Goal: Obtain resource: Obtain resource

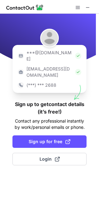
click at [75, 50] on div "***@[DOMAIN_NAME]" at bounding box center [49, 56] width 69 height 16
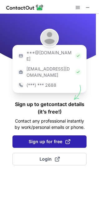
click at [36, 138] on span "Sign up for free" at bounding box center [50, 141] width 42 height 6
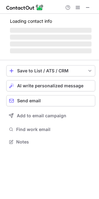
scroll to position [121, 99]
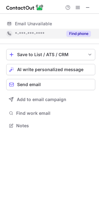
click at [79, 34] on button "Find phone" at bounding box center [78, 34] width 25 height 6
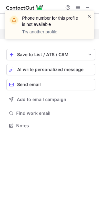
click at [91, 15] on span at bounding box center [89, 16] width 5 height 6
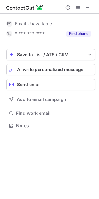
scroll to position [140, 99]
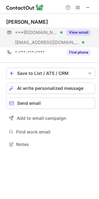
click at [81, 34] on button "View email" at bounding box center [78, 32] width 25 height 6
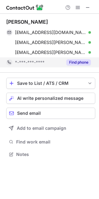
click at [78, 65] on button "Find phone" at bounding box center [78, 62] width 25 height 6
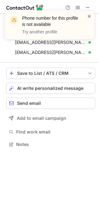
scroll to position [140, 99]
click at [89, 18] on span at bounding box center [89, 16] width 5 height 6
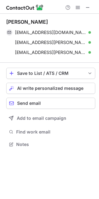
click at [89, 7] on span at bounding box center [87, 7] width 5 height 5
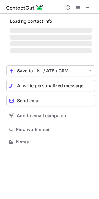
scroll to position [3, 3]
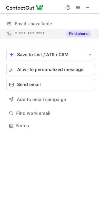
click at [83, 33] on button "Find phone" at bounding box center [78, 34] width 25 height 6
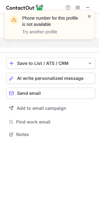
click at [90, 13] on span at bounding box center [89, 16] width 5 height 6
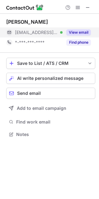
click at [78, 31] on button "View email" at bounding box center [78, 32] width 25 height 6
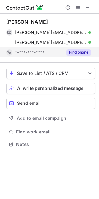
click at [77, 51] on button "Find phone" at bounding box center [78, 52] width 25 height 6
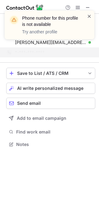
click at [88, 17] on span at bounding box center [89, 16] width 5 height 6
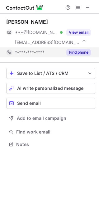
click at [83, 50] on button "Find phone" at bounding box center [78, 52] width 25 height 6
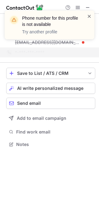
click at [88, 17] on span at bounding box center [89, 16] width 5 height 6
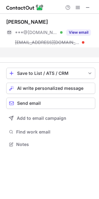
scroll to position [130, 99]
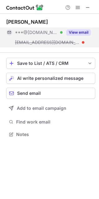
click at [78, 30] on button "View email" at bounding box center [78, 32] width 25 height 6
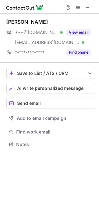
scroll to position [140, 99]
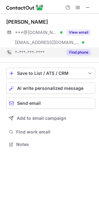
click at [81, 54] on button "Find phone" at bounding box center [78, 52] width 25 height 6
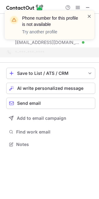
click at [90, 16] on span at bounding box center [89, 16] width 5 height 6
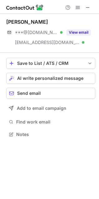
scroll to position [130, 99]
click at [77, 30] on div "Phone number for this profile is not available Try another profile Swetha Jothi…" at bounding box center [49, 99] width 99 height 199
click at [77, 30] on button "View email" at bounding box center [78, 32] width 25 height 6
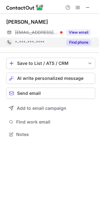
click at [74, 42] on button "Find phone" at bounding box center [78, 42] width 25 height 6
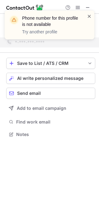
click at [91, 14] on span at bounding box center [89, 16] width 5 height 6
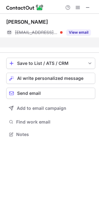
scroll to position [120, 99]
click at [80, 33] on div "Phone number for this profile is not available Try another profile Rojmanisha S…" at bounding box center [49, 99] width 99 height 199
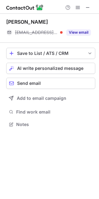
click at [80, 33] on button "View email" at bounding box center [78, 32] width 25 height 6
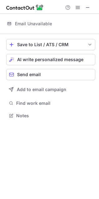
scroll to position [130, 99]
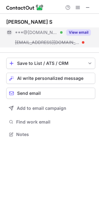
click at [76, 31] on button "View email" at bounding box center [78, 32] width 25 height 6
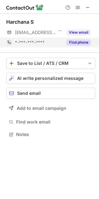
click at [84, 42] on button "Find phone" at bounding box center [78, 42] width 25 height 6
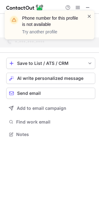
click at [92, 16] on span at bounding box center [89, 16] width 5 height 6
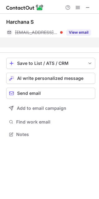
scroll to position [120, 99]
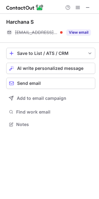
click at [76, 30] on div "Phone number for this profile is not available Try another profile Harchana S *…" at bounding box center [49, 99] width 99 height 199
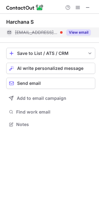
click at [78, 31] on button "View email" at bounding box center [78, 32] width 25 height 6
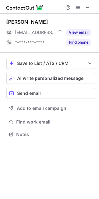
scroll to position [130, 99]
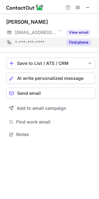
click at [79, 42] on button "Find phone" at bounding box center [78, 42] width 25 height 6
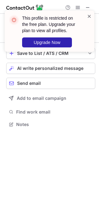
scroll to position [120, 99]
click at [88, 16] on span at bounding box center [89, 16] width 5 height 6
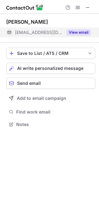
click at [81, 31] on button "View email" at bounding box center [78, 32] width 25 height 6
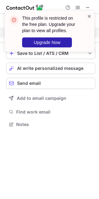
click at [90, 16] on span at bounding box center [89, 16] width 5 height 6
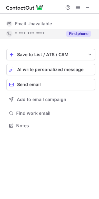
scroll to position [140, 99]
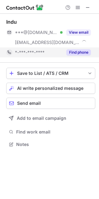
click at [83, 34] on button "View email" at bounding box center [78, 32] width 25 height 6
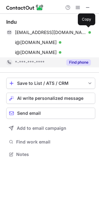
scroll to position [150, 99]
click at [80, 64] on button "Find phone" at bounding box center [78, 62] width 25 height 6
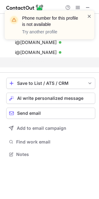
scroll to position [140, 99]
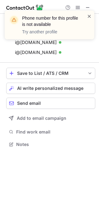
click at [89, 16] on span at bounding box center [89, 16] width 5 height 6
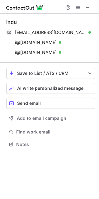
click at [78, 8] on span at bounding box center [77, 7] width 5 height 5
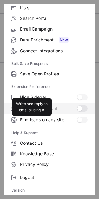
scroll to position [0, 0]
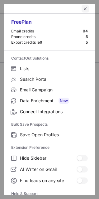
click at [83, 7] on span "left-button" at bounding box center [85, 8] width 5 height 5
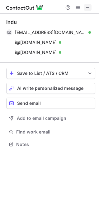
click at [85, 6] on span at bounding box center [87, 7] width 5 height 5
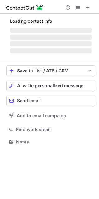
scroll to position [130, 99]
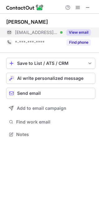
click at [75, 32] on button "View email" at bounding box center [78, 32] width 25 height 6
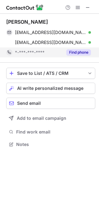
click at [78, 51] on button "Find phone" at bounding box center [78, 52] width 25 height 6
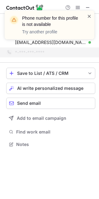
click at [90, 16] on span at bounding box center [89, 16] width 5 height 6
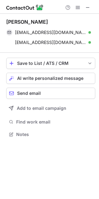
scroll to position [130, 99]
click at [78, 9] on div "Phone number for this profile is not available Try another profile" at bounding box center [50, 27] width 100 height 46
click at [77, 7] on span at bounding box center [77, 7] width 5 height 5
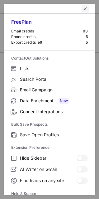
click at [83, 8] on span "left-button" at bounding box center [85, 8] width 5 height 5
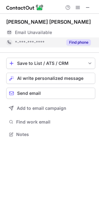
click at [73, 43] on button "Find phone" at bounding box center [78, 42] width 25 height 6
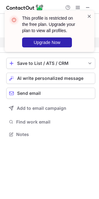
click at [89, 14] on span at bounding box center [89, 16] width 5 height 6
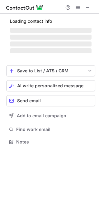
scroll to position [137, 99]
